Goal: Transaction & Acquisition: Purchase product/service

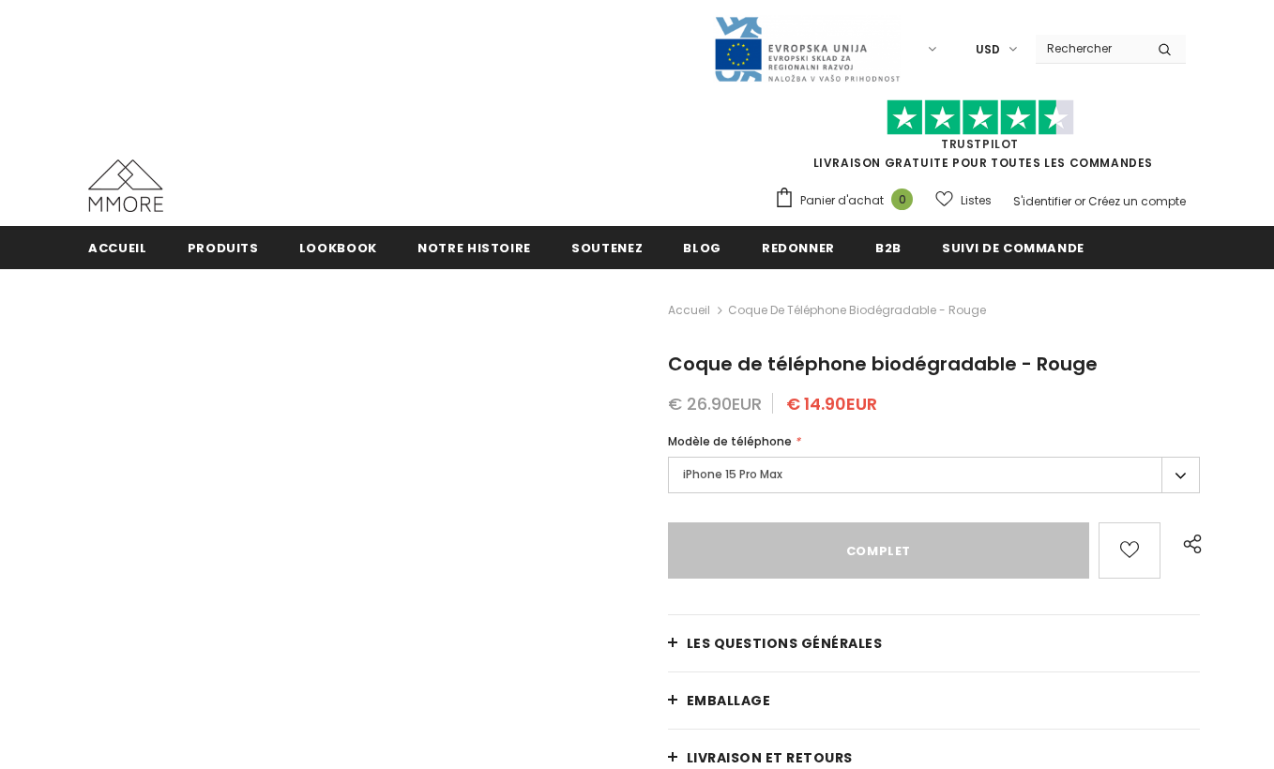
type input "Sold Out"
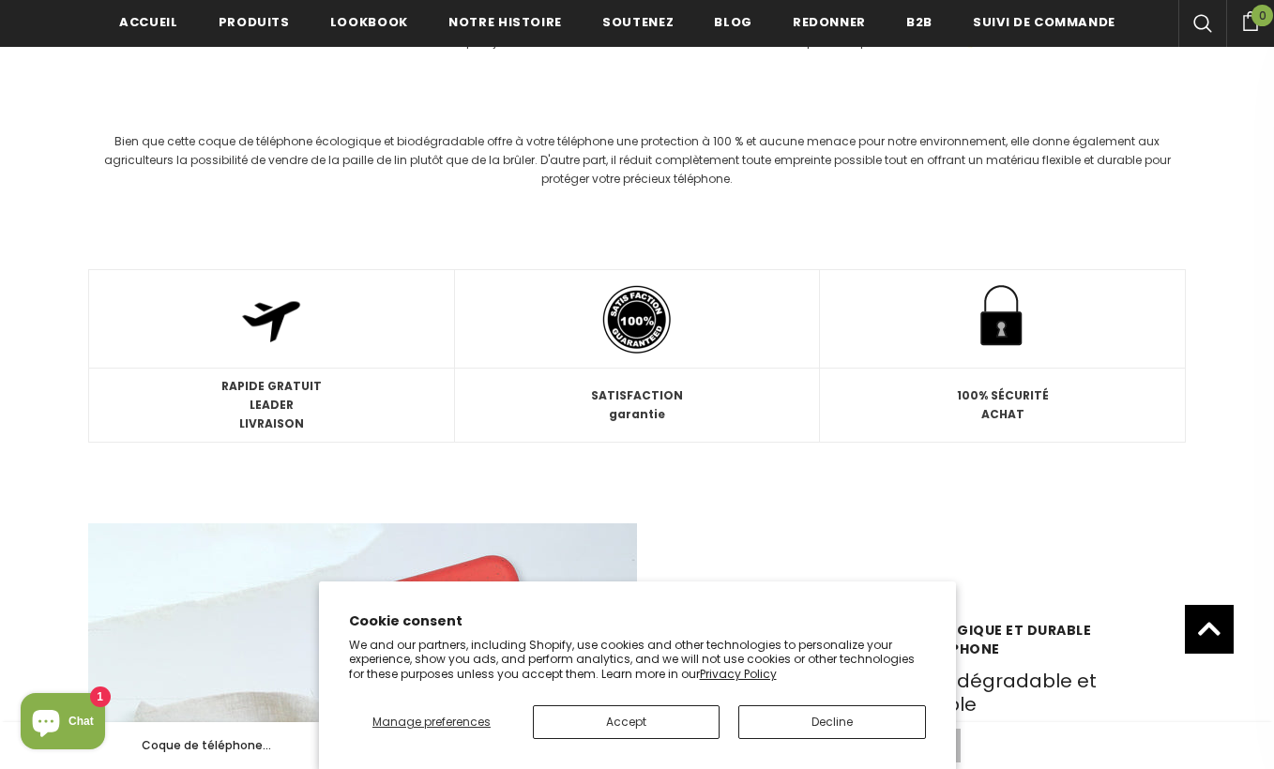
scroll to position [2307, 0]
